Goal: Transaction & Acquisition: Purchase product/service

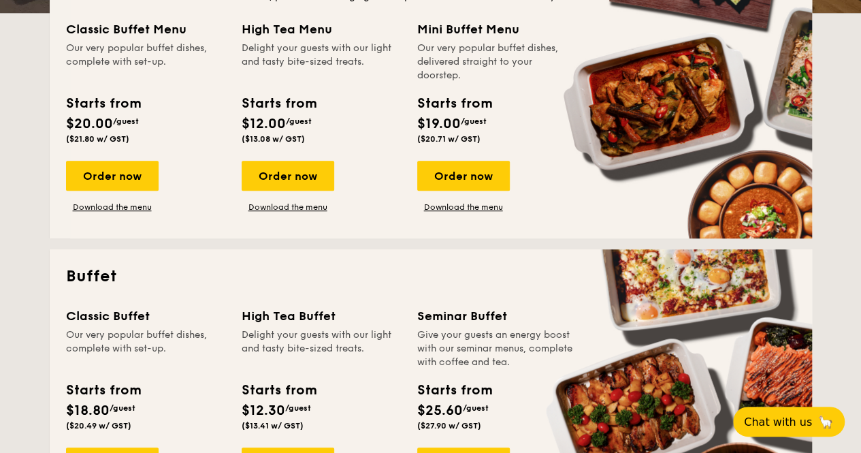
scroll to position [340, 0]
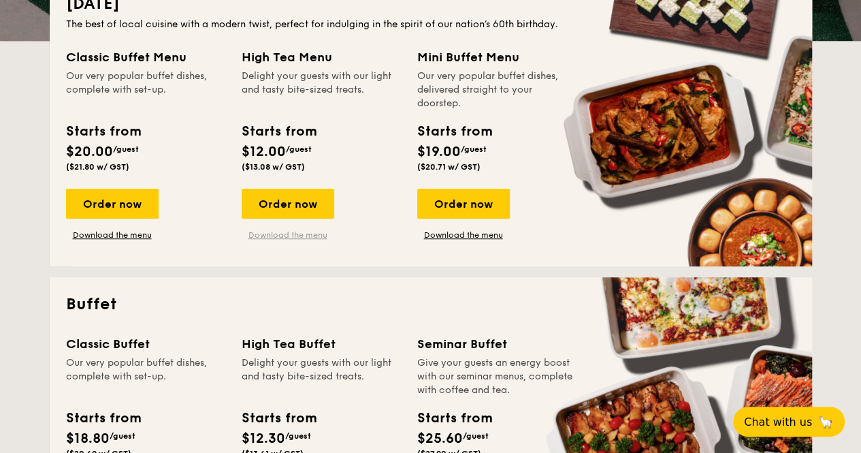
click at [263, 233] on link "Download the menu" at bounding box center [288, 234] width 93 height 11
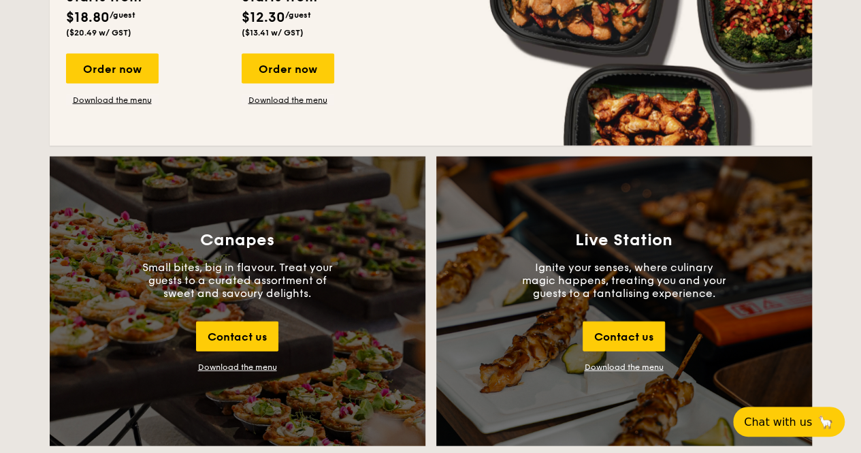
scroll to position [1430, 0]
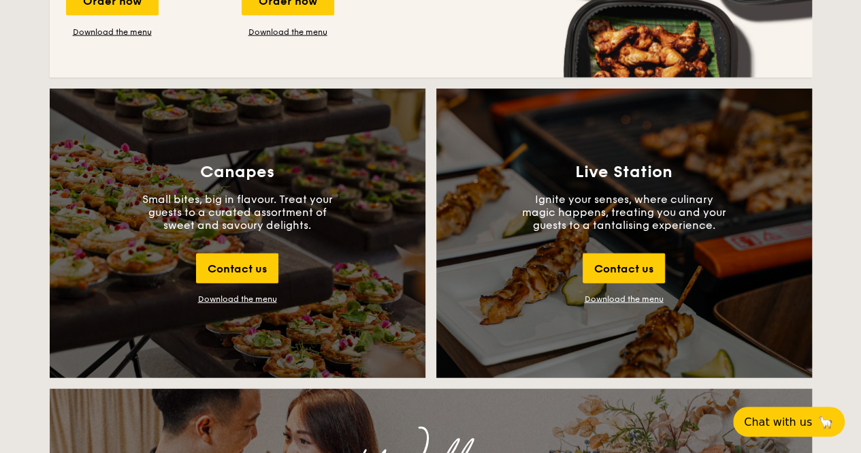
click at [225, 298] on div "Download the menu" at bounding box center [237, 299] width 79 height 10
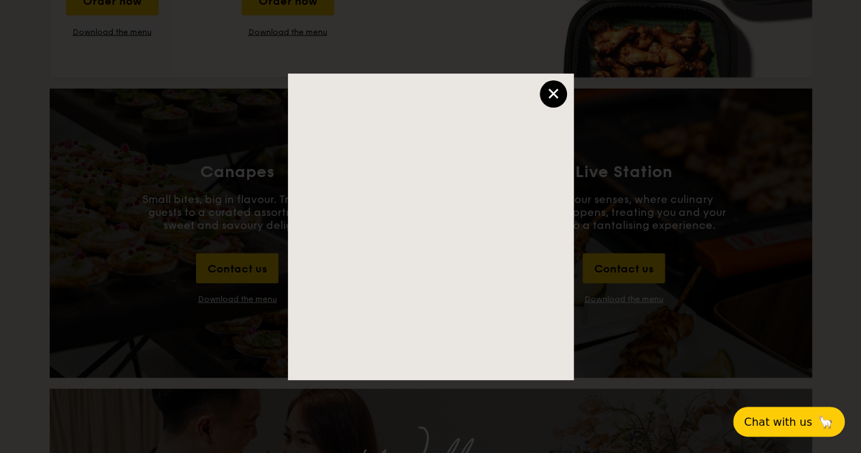
click at [553, 95] on div "×" at bounding box center [553, 93] width 27 height 27
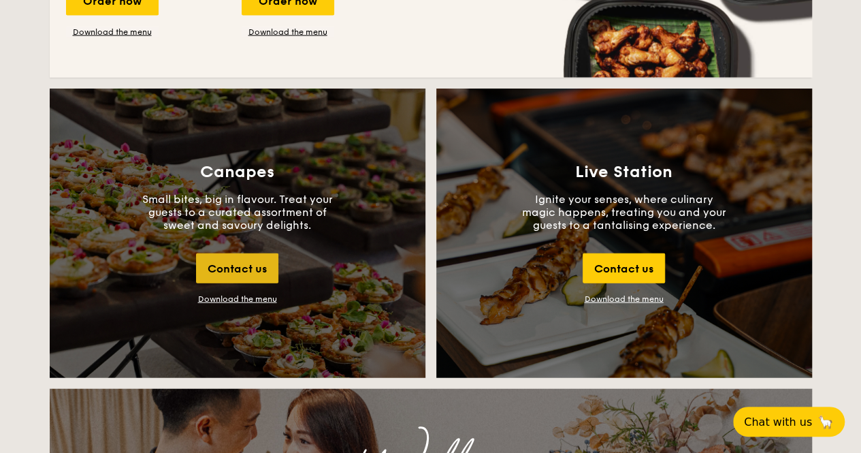
click at [255, 263] on div "Contact us" at bounding box center [237, 268] width 82 height 30
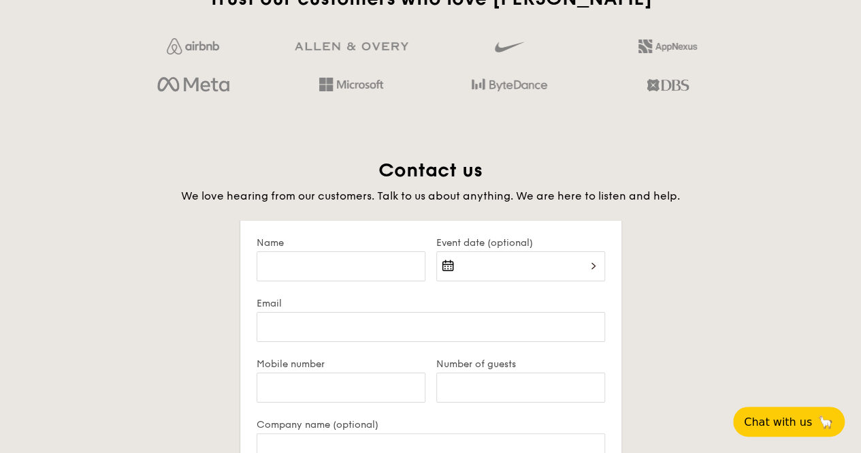
scroll to position [2637, 0]
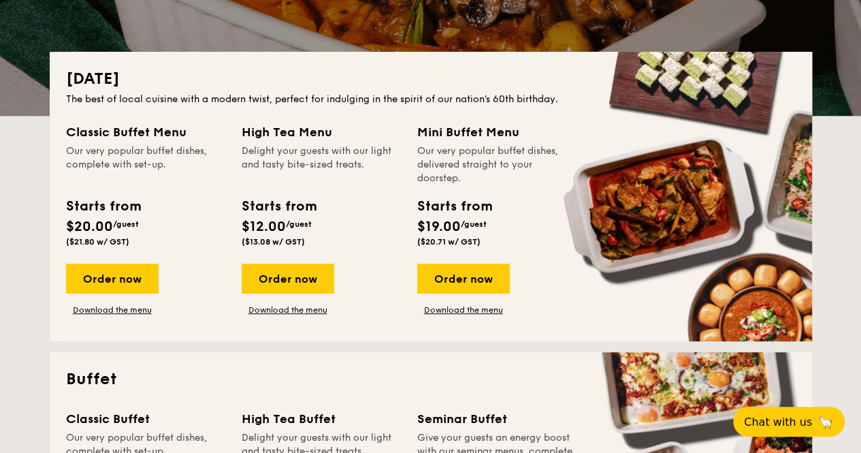
scroll to position [272, 0]
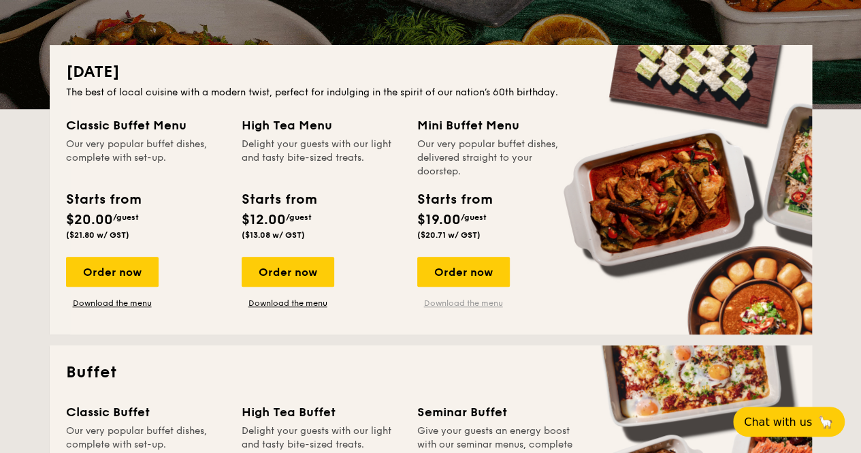
click at [447, 302] on link "Download the menu" at bounding box center [463, 303] width 93 height 11
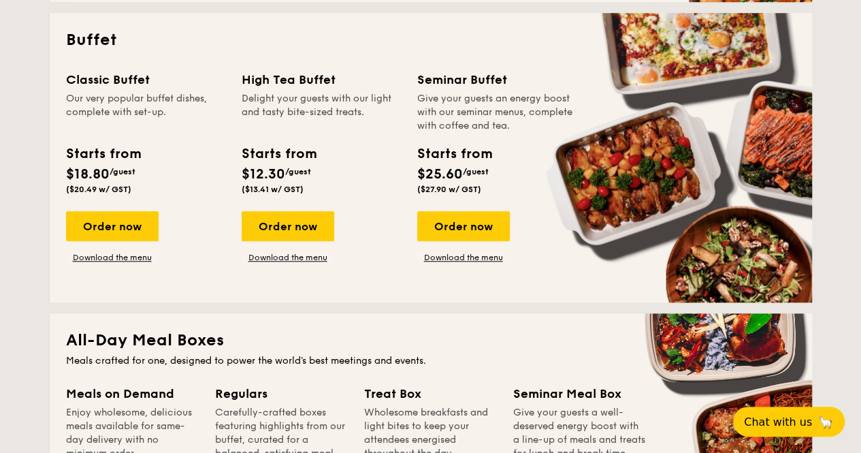
scroll to position [545, 0]
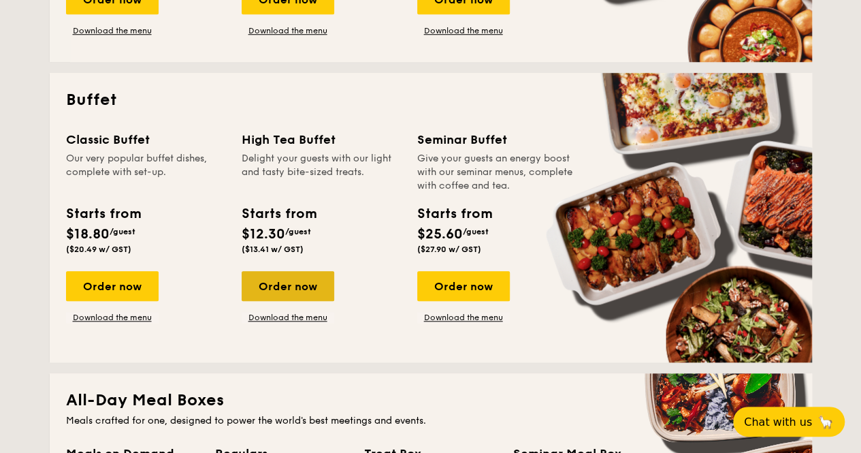
click at [270, 287] on div "Order now" at bounding box center [288, 286] width 93 height 30
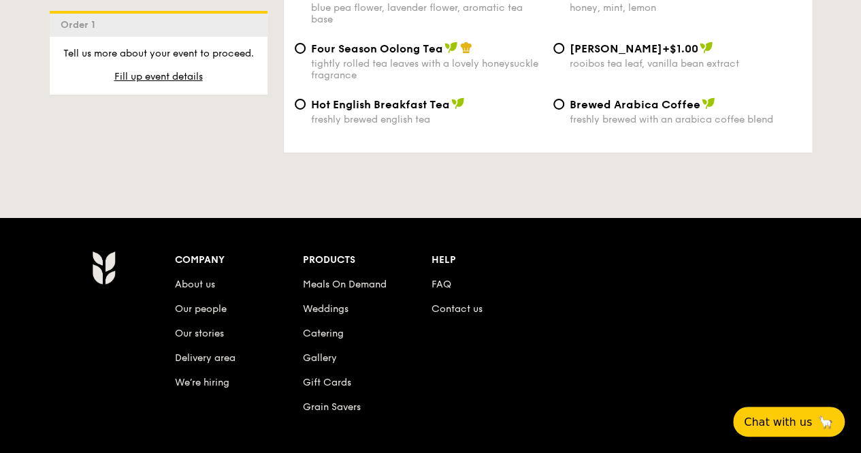
scroll to position [2523, 0]
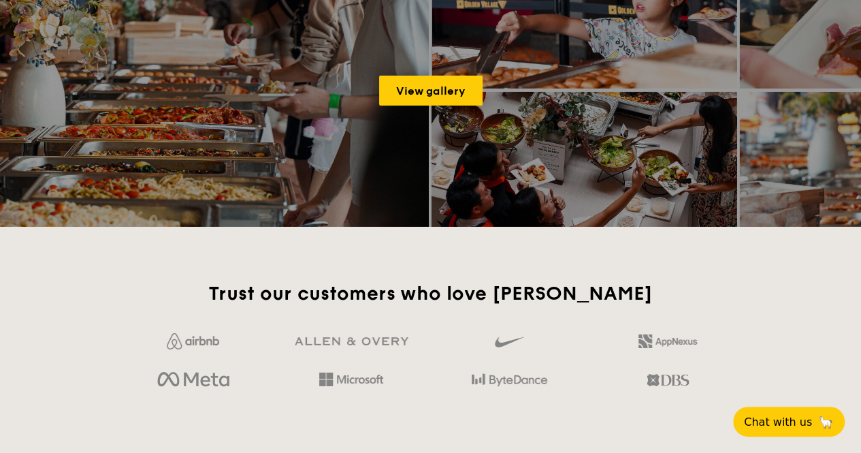
scroll to position [2305, 0]
